Goal: Find specific page/section: Find specific page/section

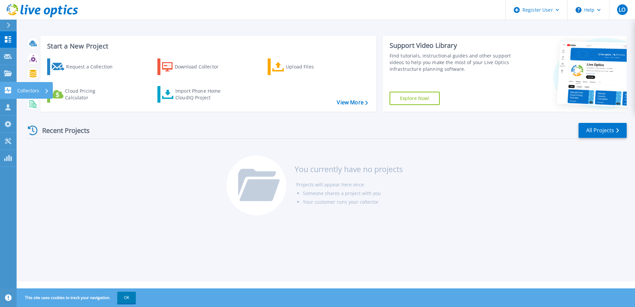
click at [27, 90] on p "Collectors" at bounding box center [28, 90] width 22 height 17
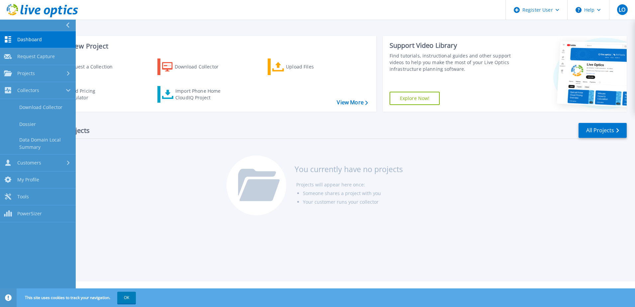
click at [95, 136] on div "Recent Projects" at bounding box center [62, 130] width 73 height 16
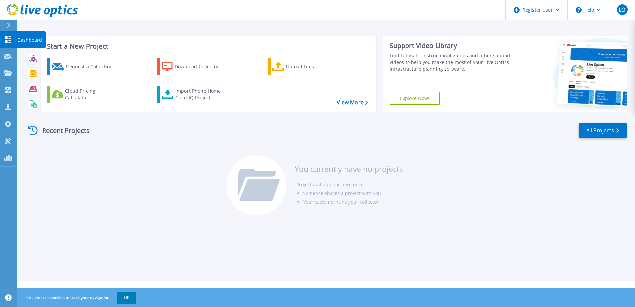
click at [18, 37] on p "Dashboard" at bounding box center [29, 39] width 25 height 17
click at [13, 108] on link "Customers Customers" at bounding box center [8, 107] width 17 height 17
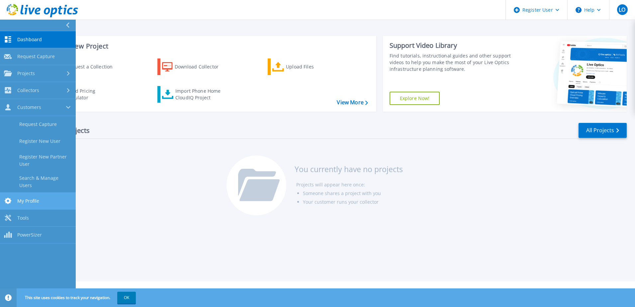
click at [51, 193] on link "My Profile My Profile" at bounding box center [38, 201] width 76 height 17
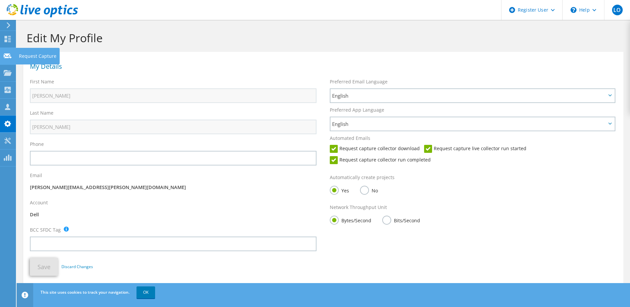
click at [27, 56] on div "Request Capture" at bounding box center [38, 56] width 44 height 17
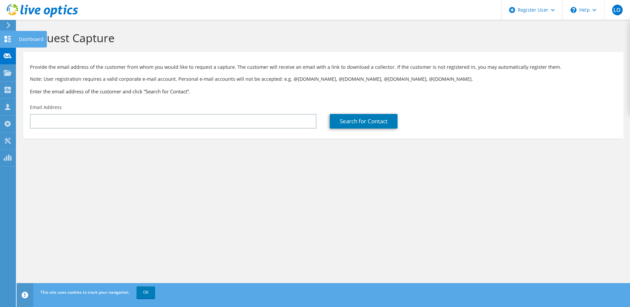
click at [4, 36] on icon at bounding box center [8, 39] width 8 height 6
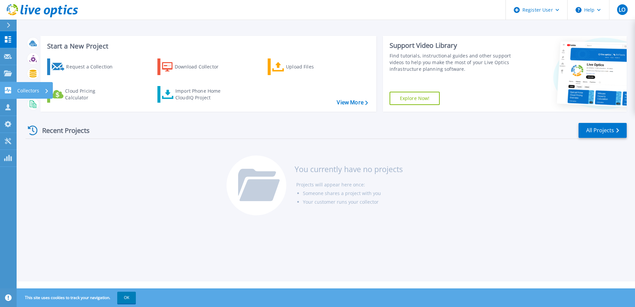
click at [16, 92] on link "Collectors Collectors" at bounding box center [8, 90] width 17 height 17
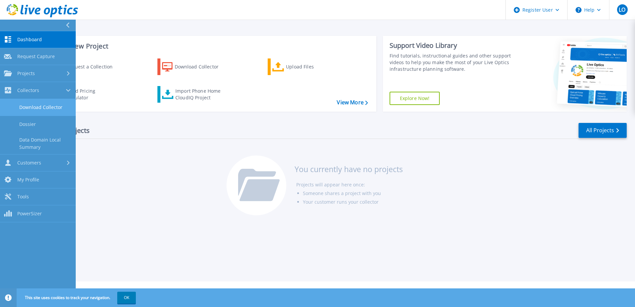
click at [47, 105] on link "Download Collector" at bounding box center [38, 107] width 76 height 17
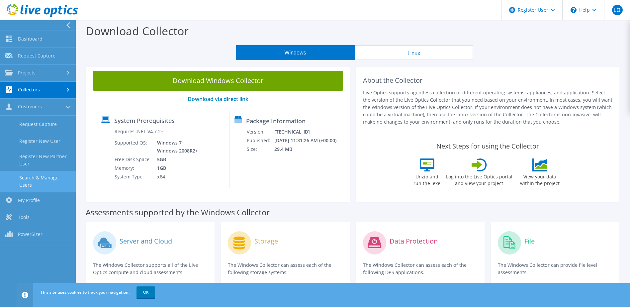
click at [55, 176] on link "Search & Manage Users" at bounding box center [38, 181] width 76 height 21
